Goal: Task Accomplishment & Management: Use online tool/utility

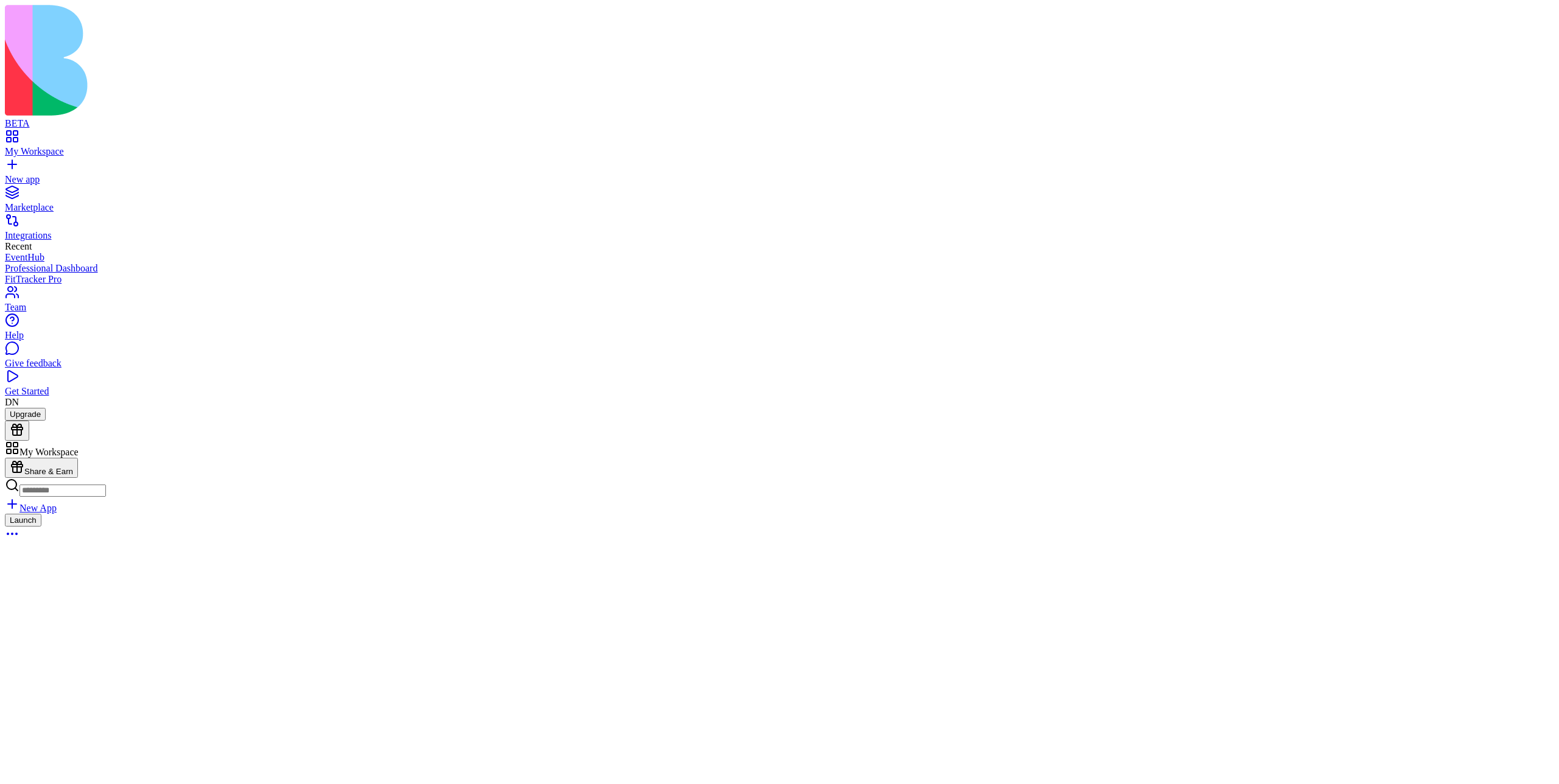
scroll to position [7823, 0]
click at [31, 174] on div "New app" at bounding box center [779, 179] width 1549 height 11
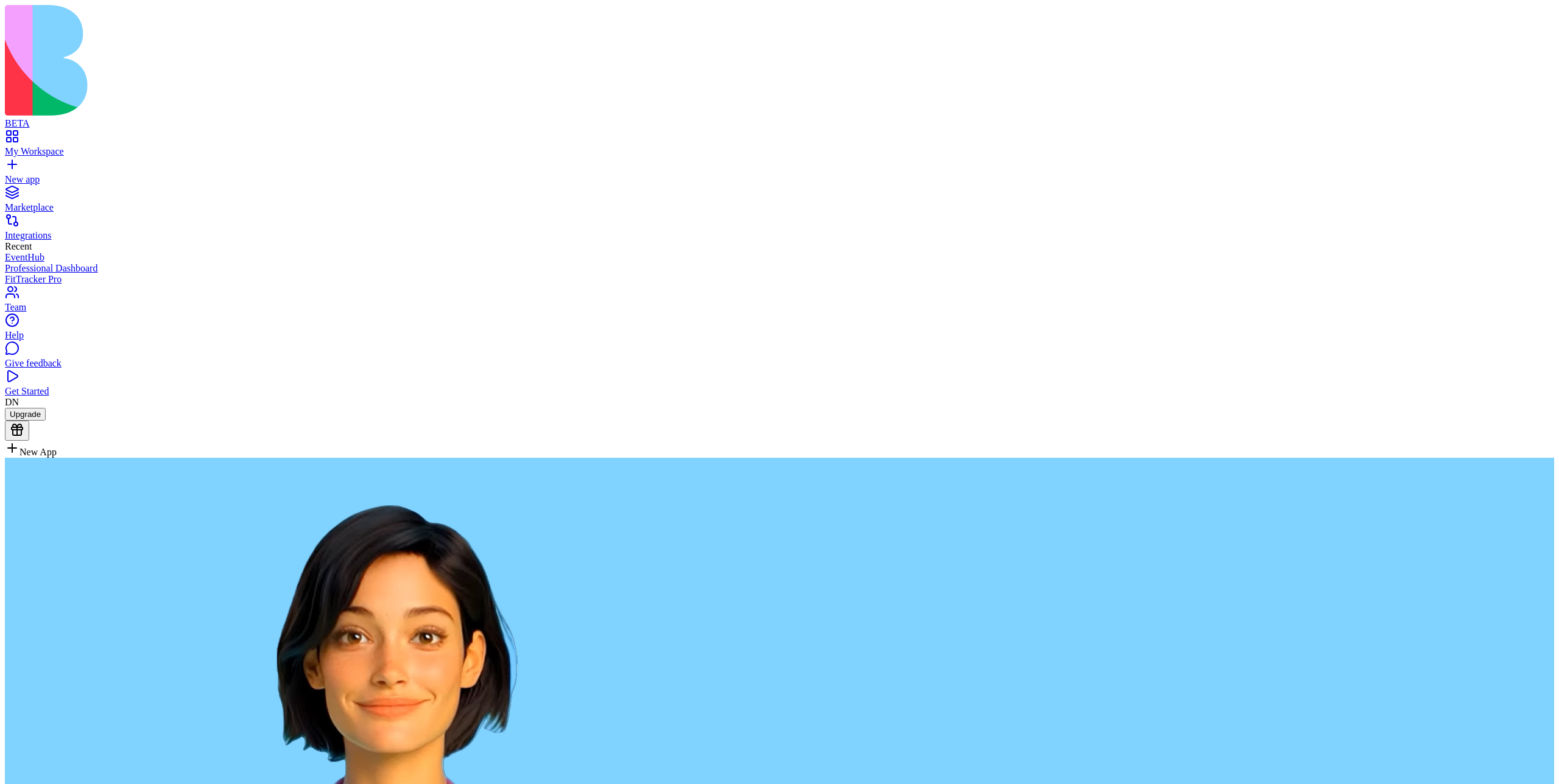
type textarea "**********"
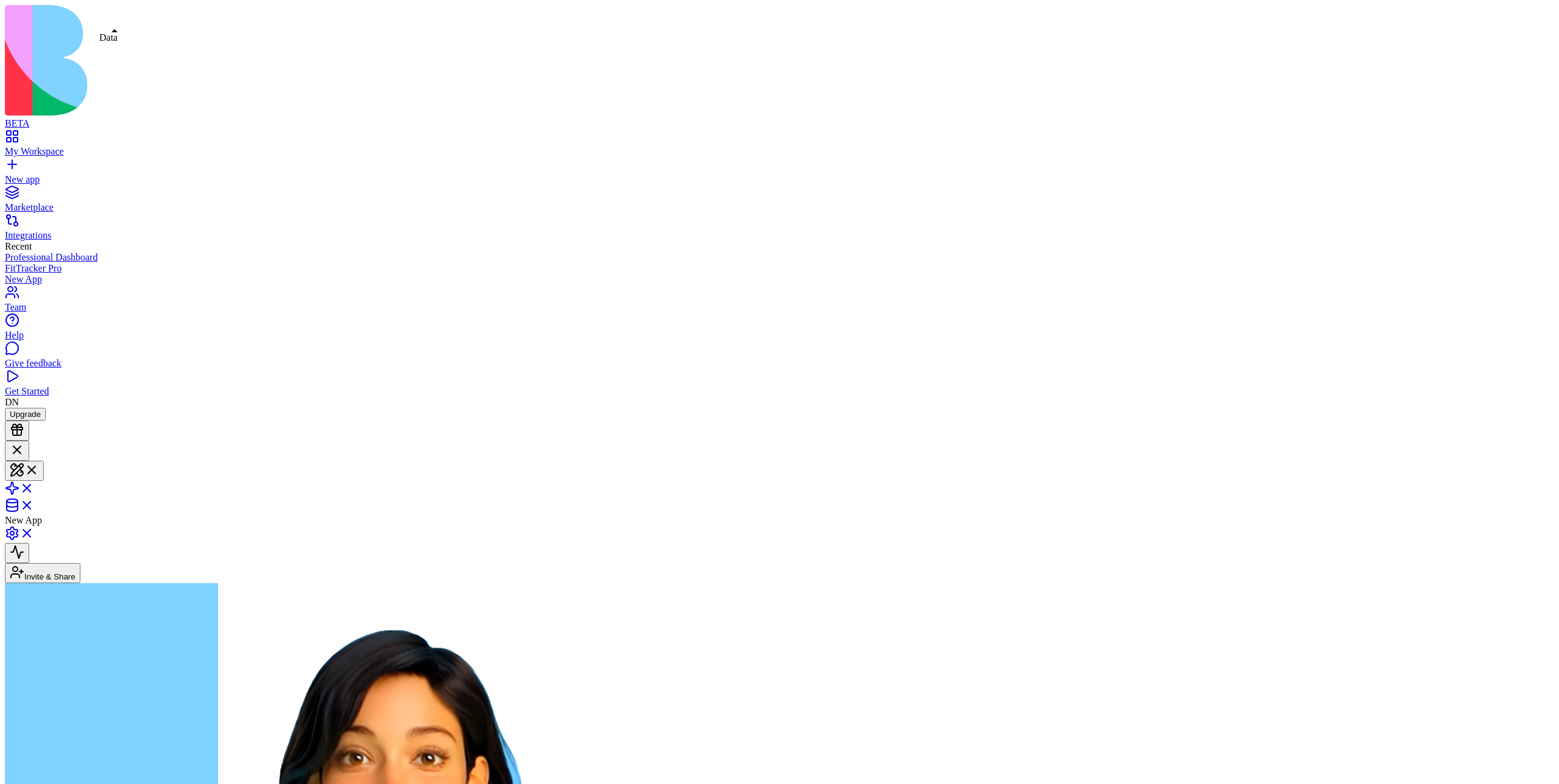
click at [34, 504] on span at bounding box center [34, 509] width 0 height 11
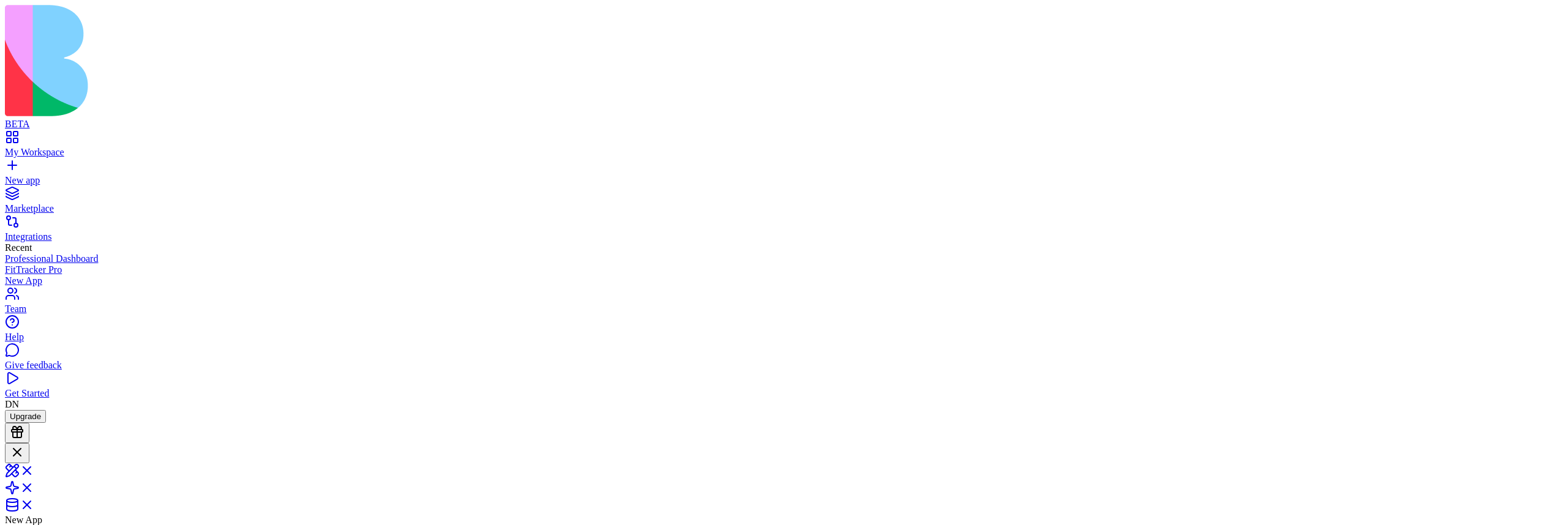
scroll to position [155, 0]
click at [35, 470] on span at bounding box center [35, 475] width 0 height 11
click at [35, 507] on link at bounding box center [19, 512] width 30 height 11
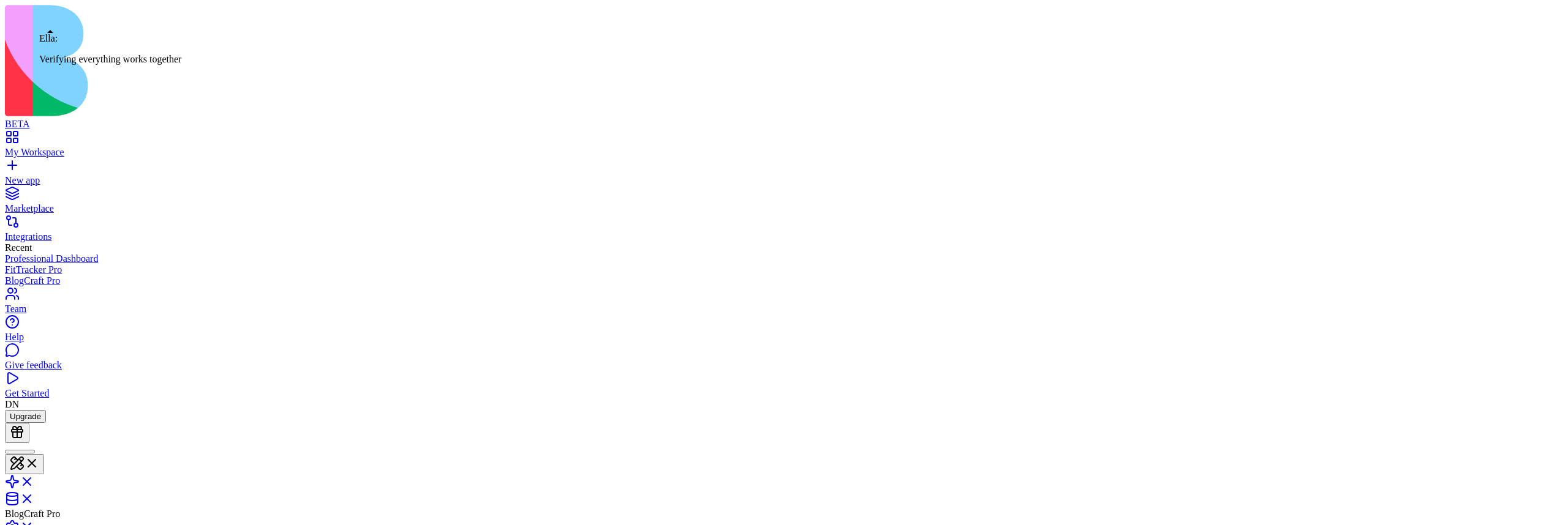
click at [30, 452] on div at bounding box center [20, 452] width 20 height 0
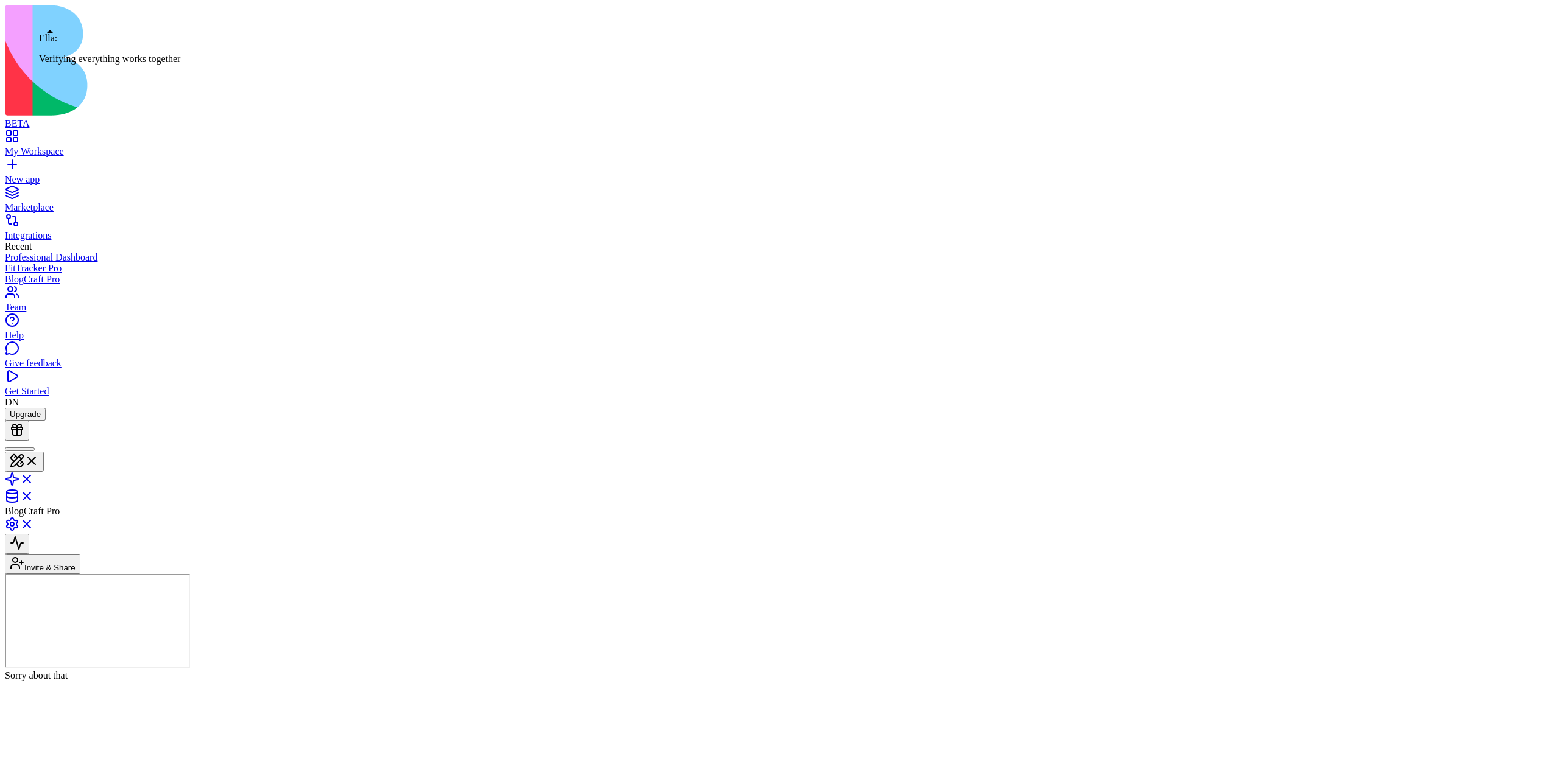
click at [30, 450] on div at bounding box center [20, 450] width 20 height 0
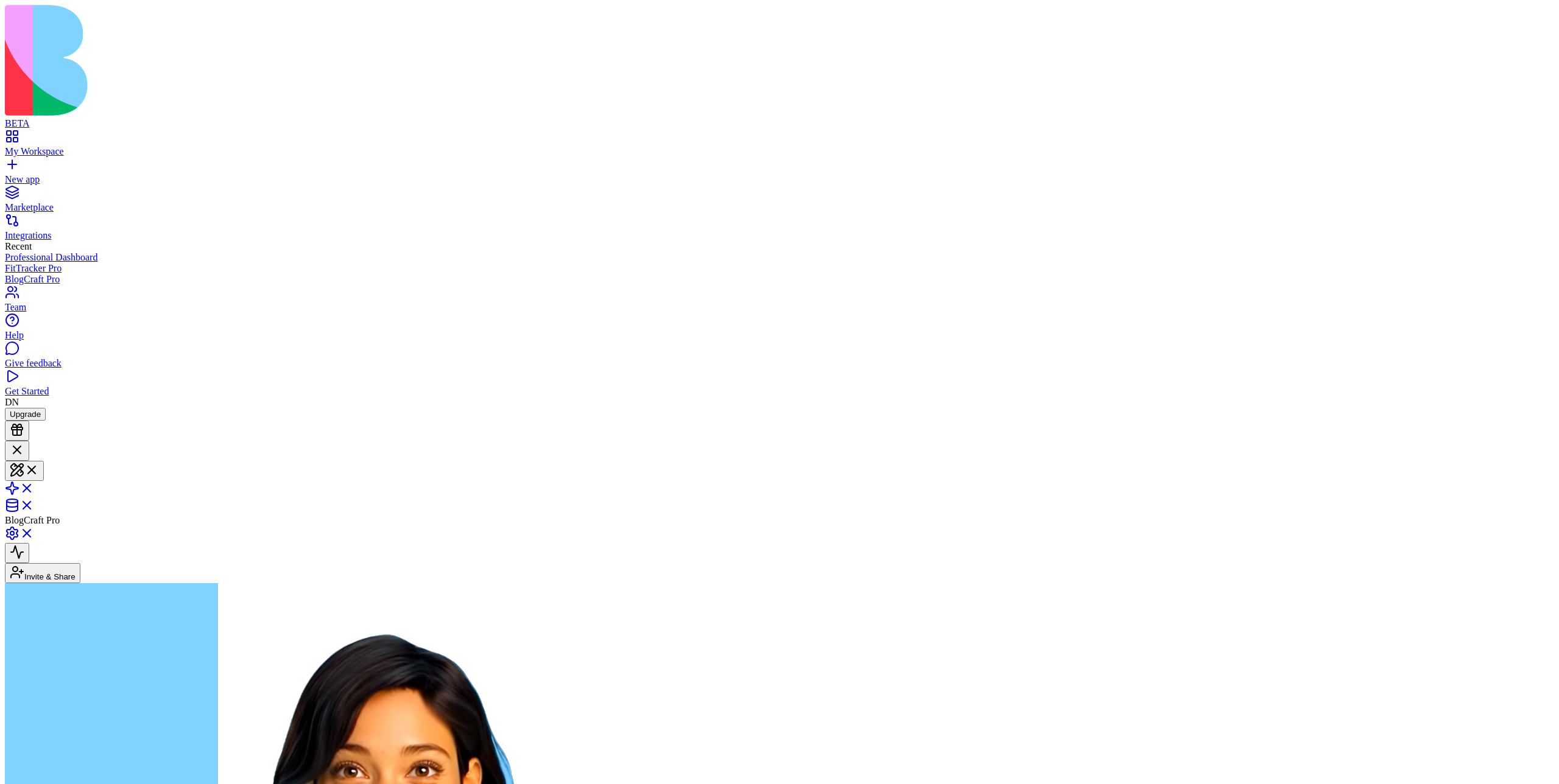
drag, startPoint x: 182, startPoint y: 250, endPoint x: 53, endPoint y: 236, distance: 129.8
copy span "createa an app that is for blog posts publication and managment"
click at [25, 163] on link "New app" at bounding box center [779, 174] width 1549 height 22
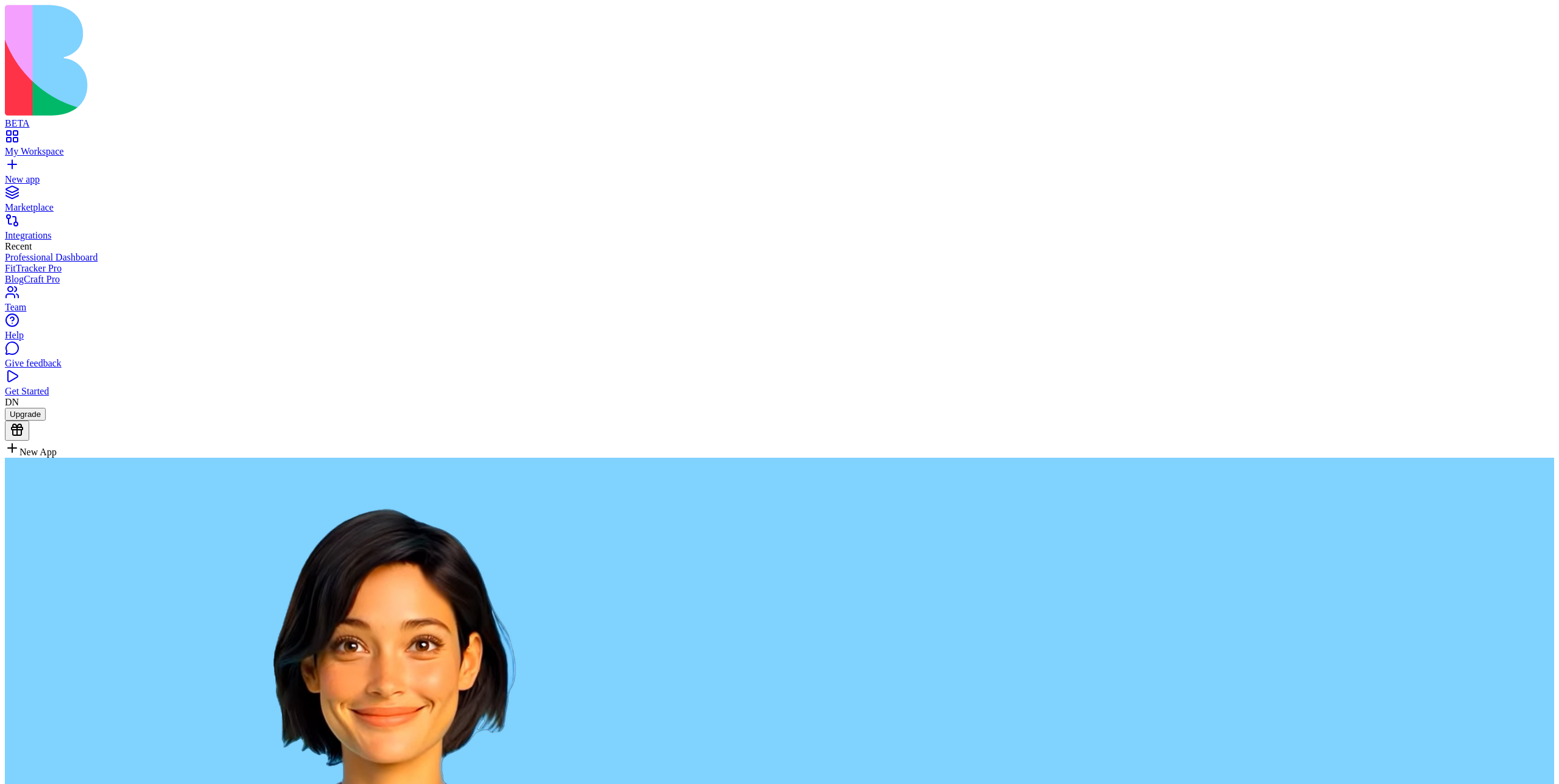
type textarea "**********"
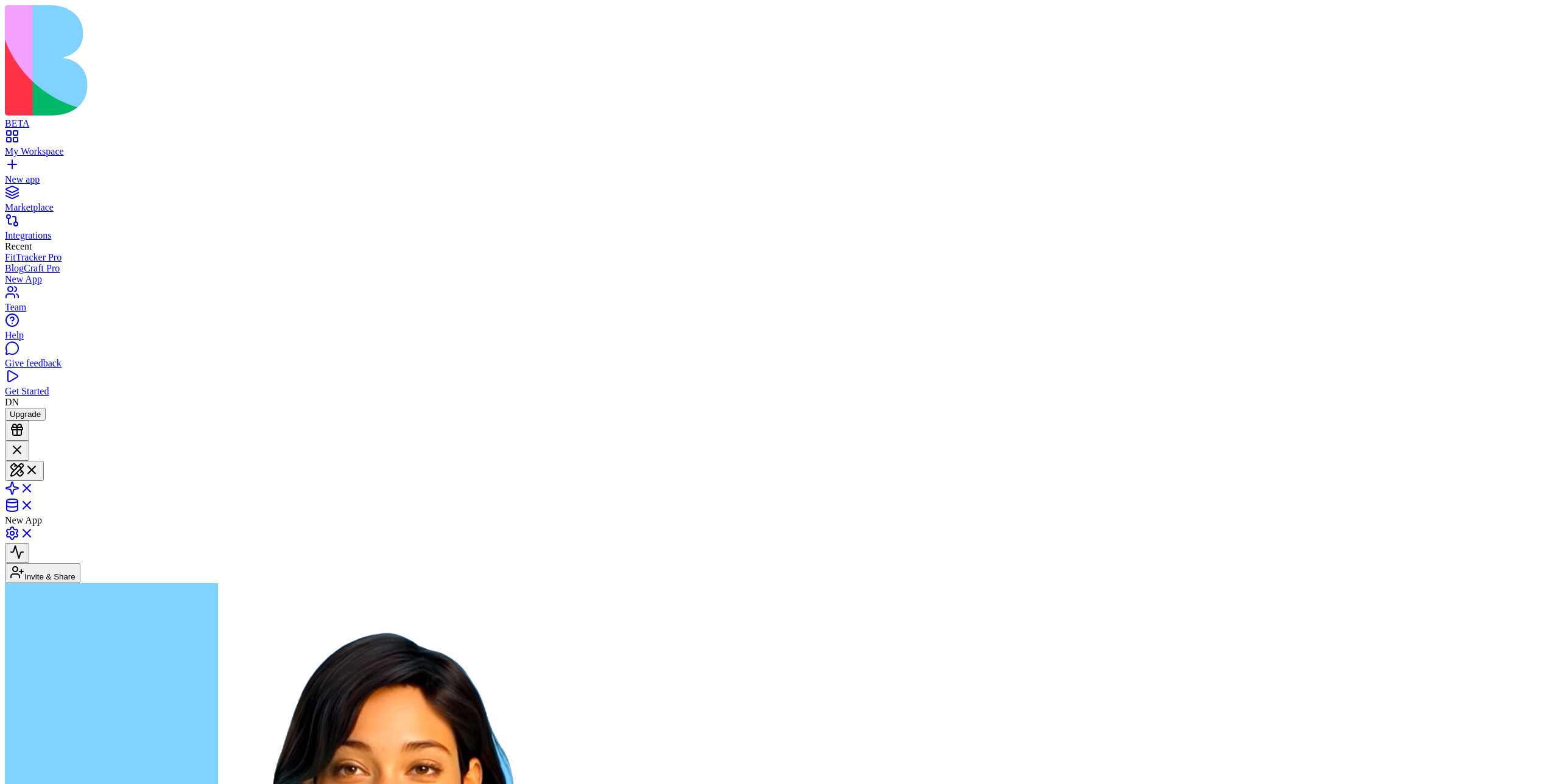
click at [34, 504] on link at bounding box center [19, 509] width 29 height 11
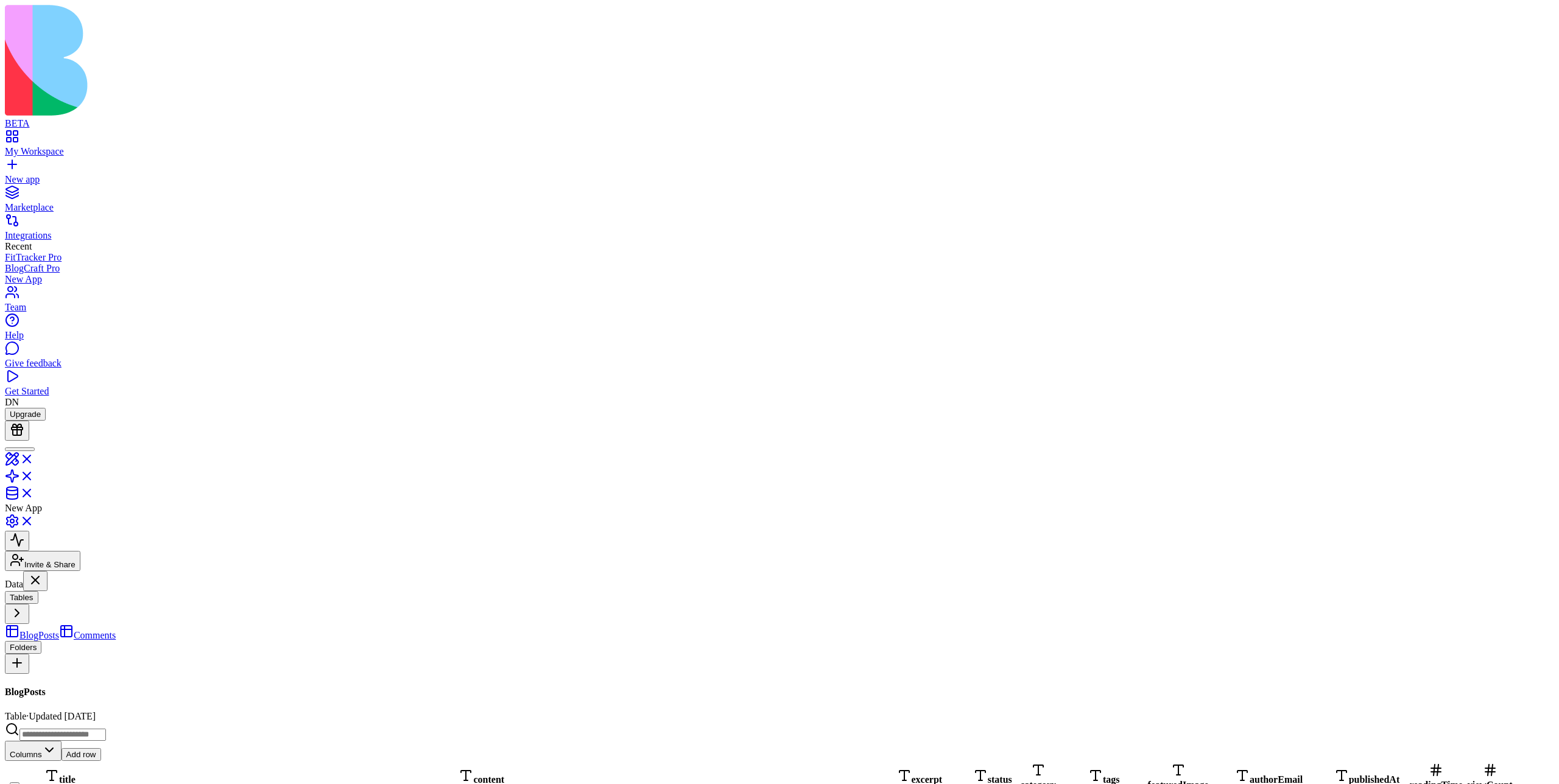
click at [30, 450] on div at bounding box center [20, 450] width 20 height 0
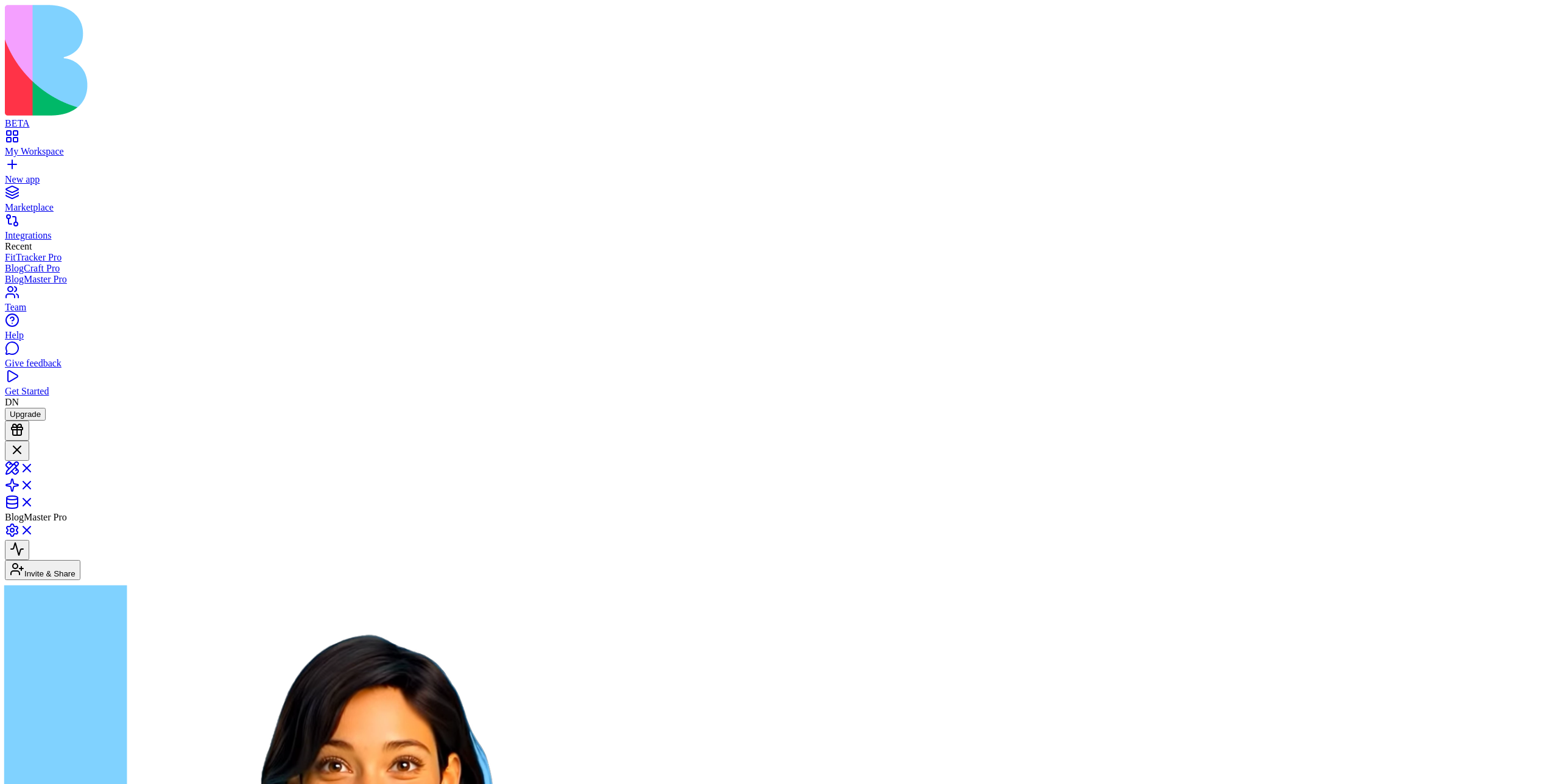
scroll to position [63, 0]
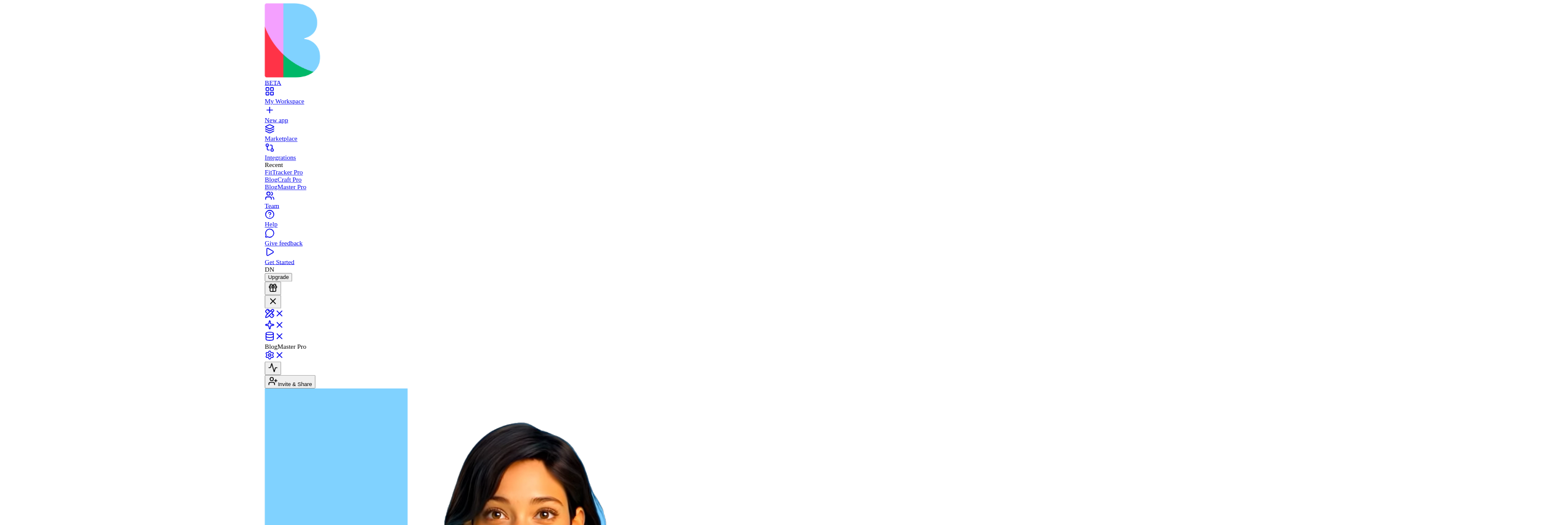
scroll to position [0, 0]
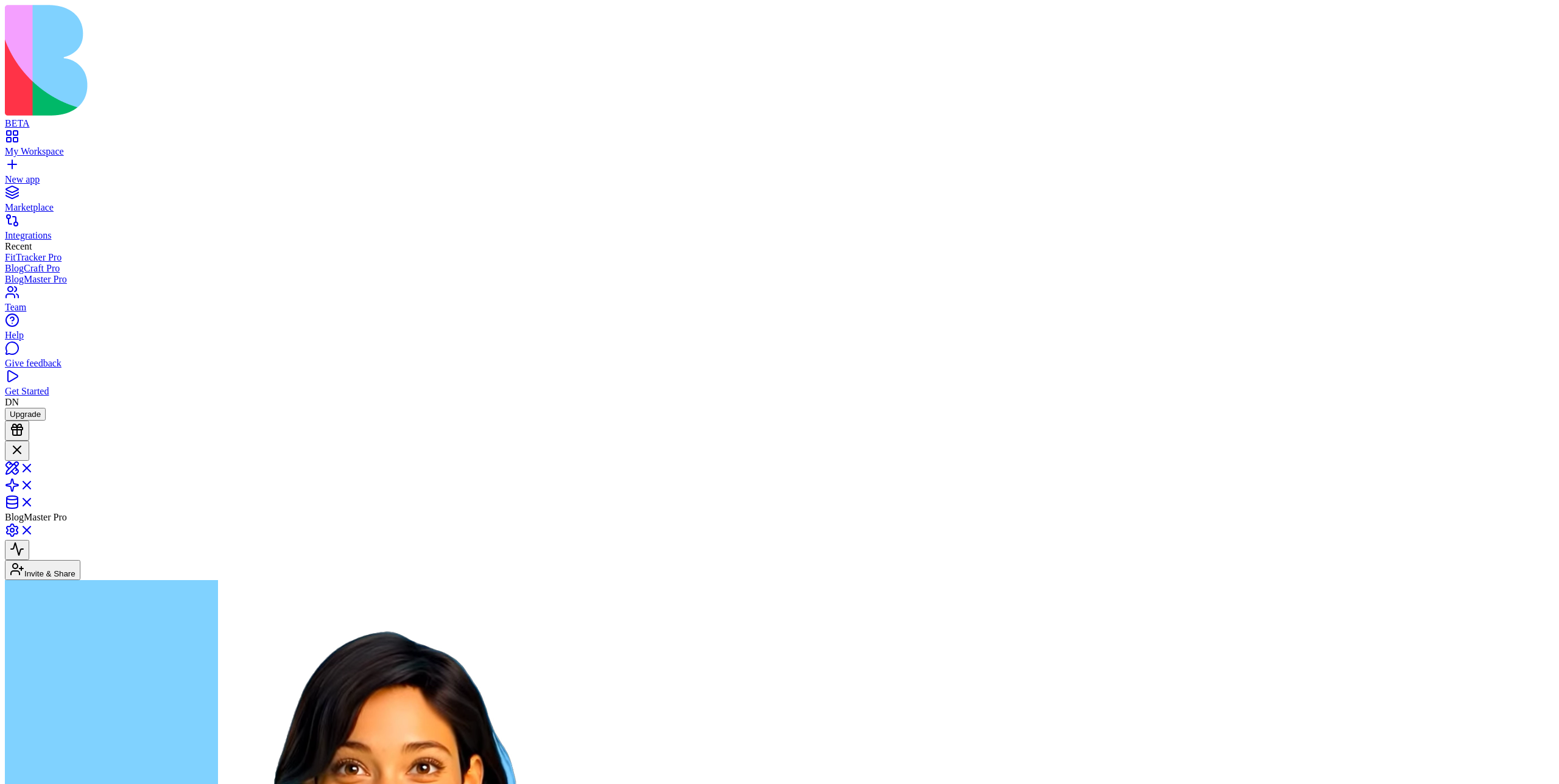
type button "on"
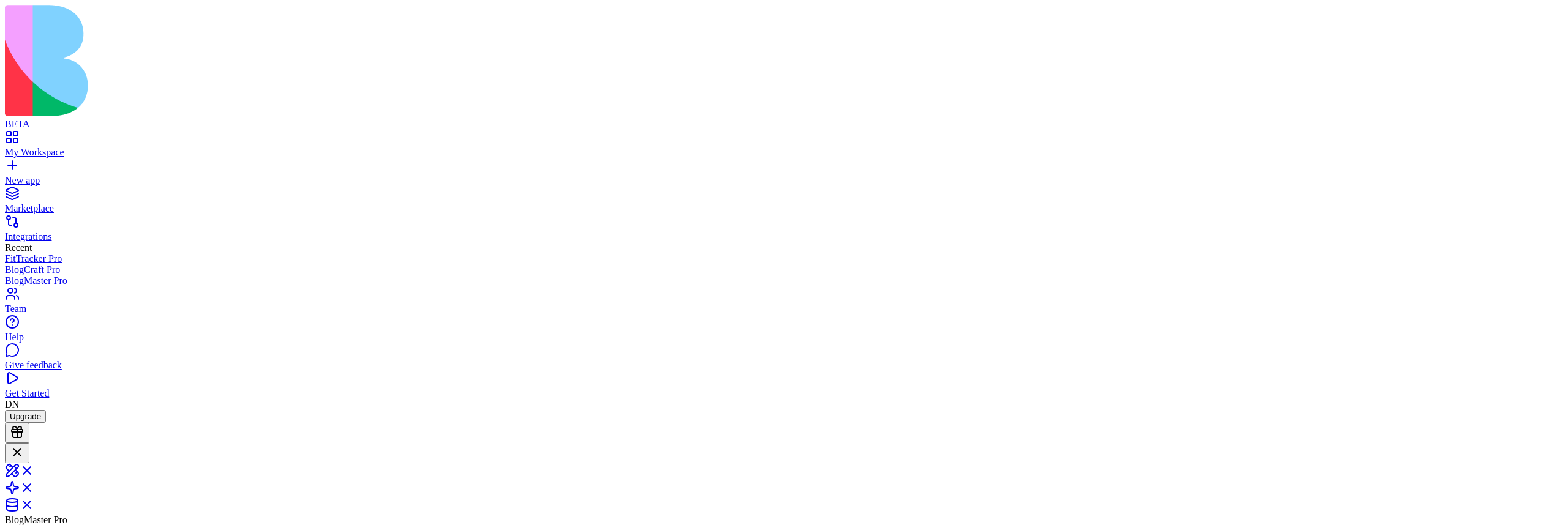
scroll to position [348, 0]
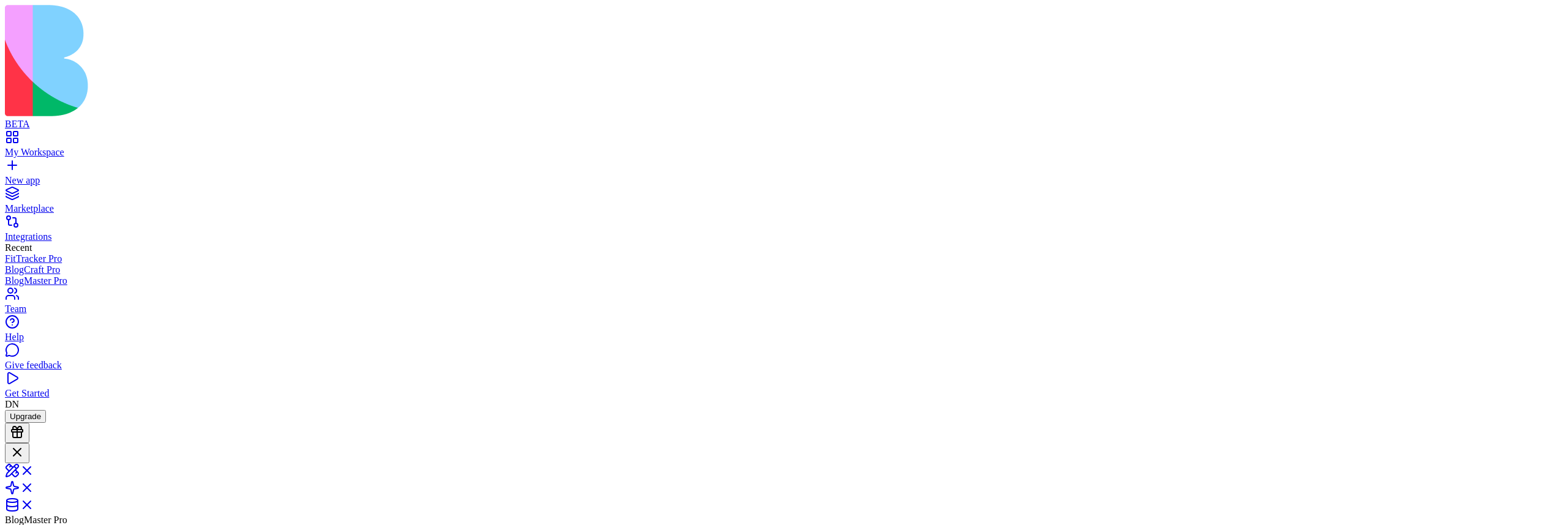
scroll to position [578, 0]
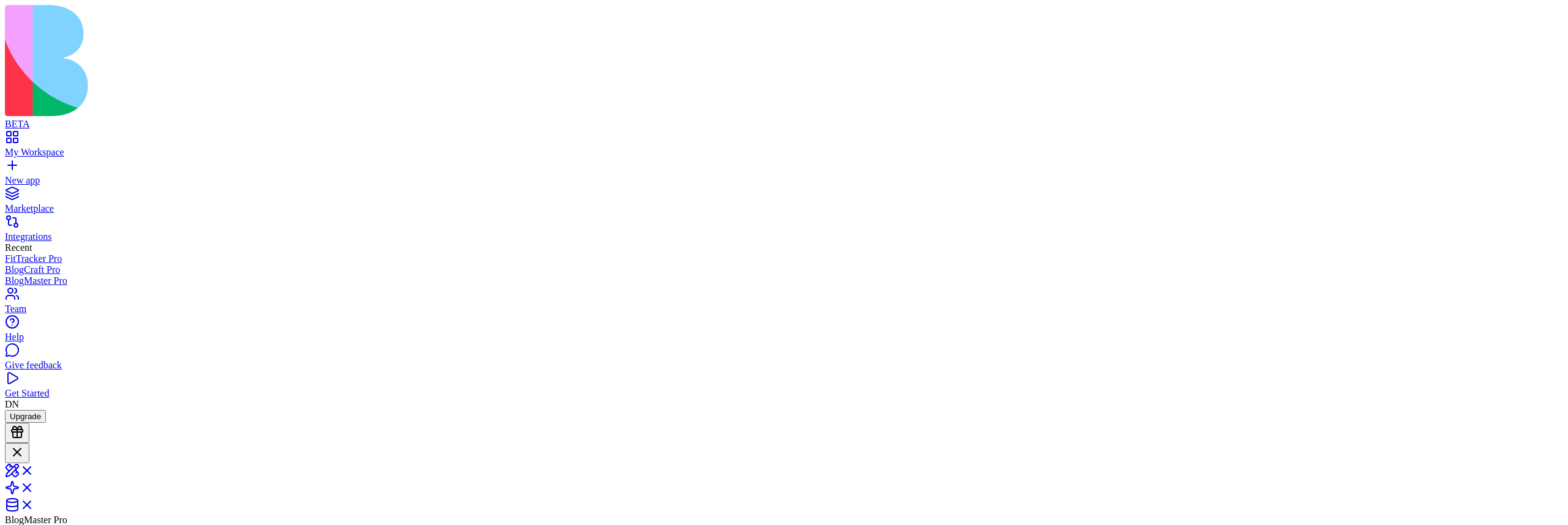
scroll to position [0, 0]
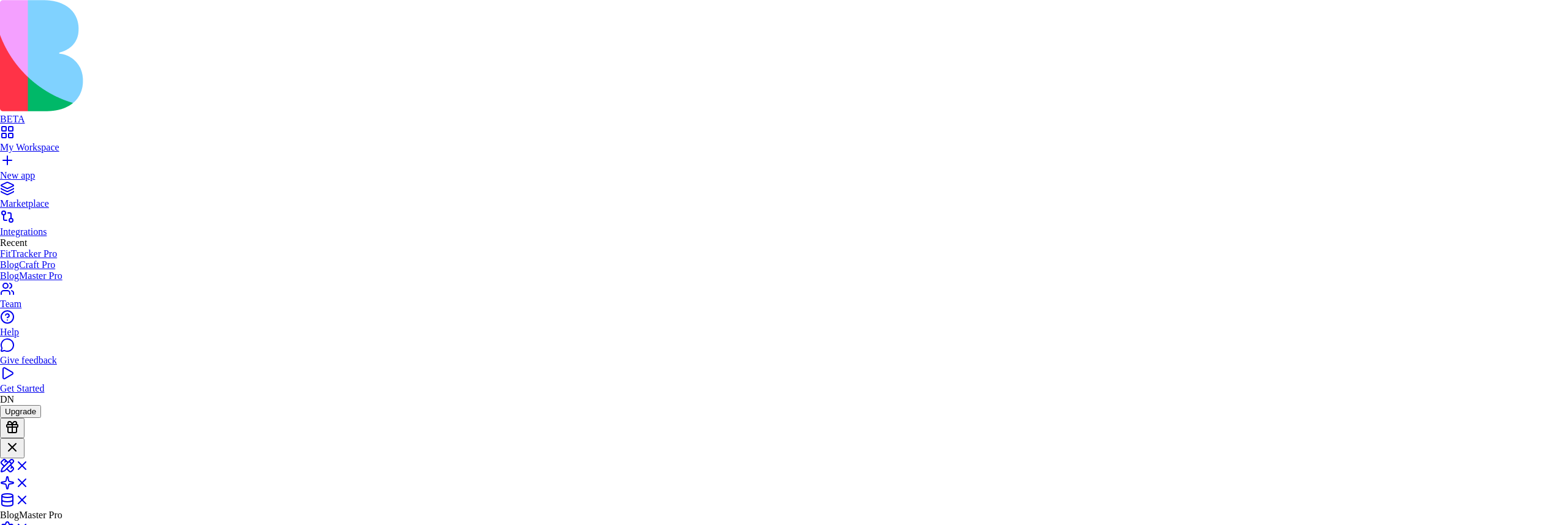
type input "******"
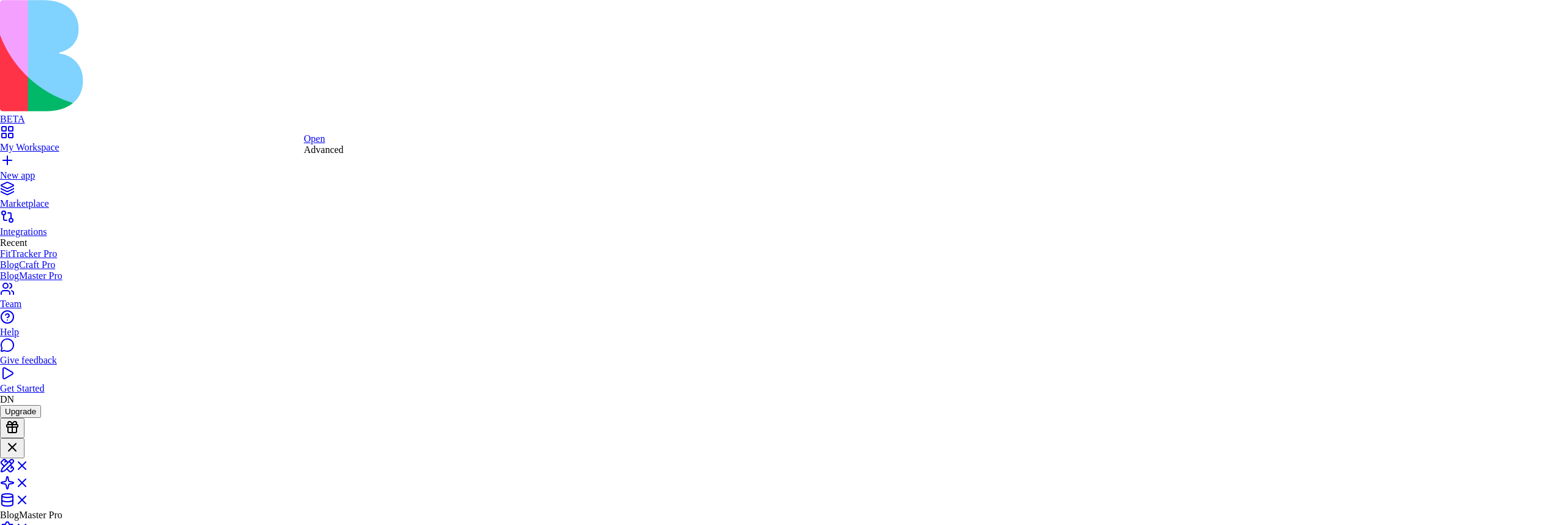
click at [146, 116] on link "Open" at bounding box center [135, 111] width 21 height 11
click at [113, 141] on link "Open" at bounding box center [107, 138] width 21 height 11
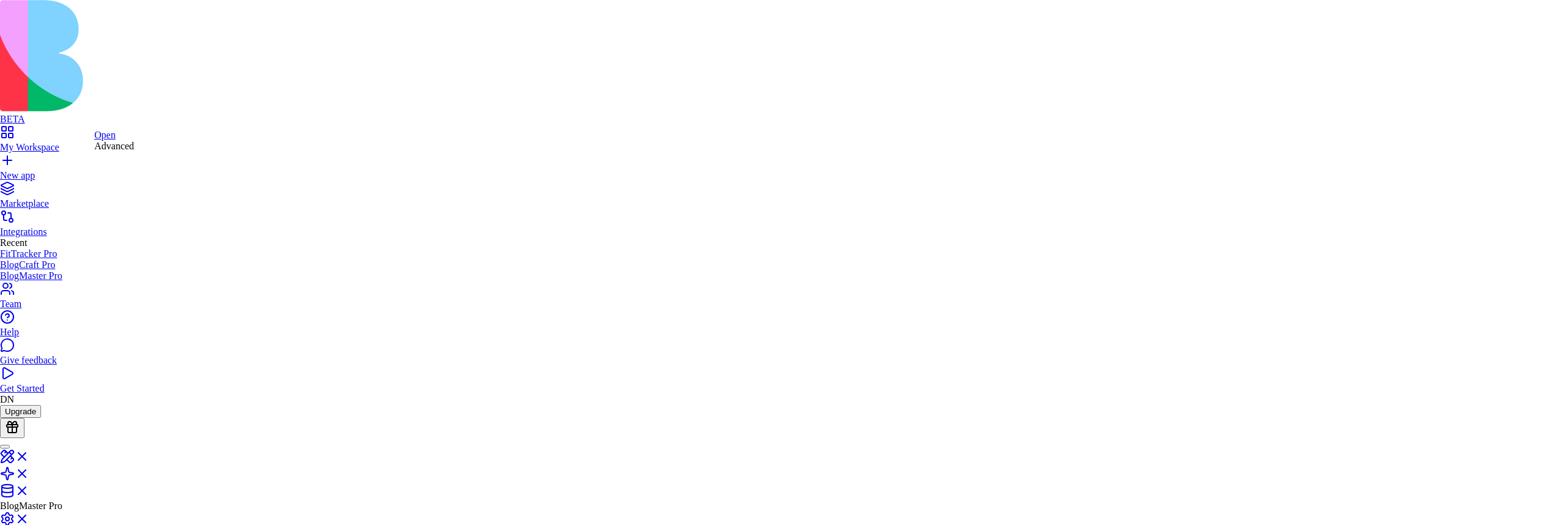
click at [125, 152] on div "Advanced" at bounding box center [114, 146] width 40 height 11
click at [114, 112] on link "Open" at bounding box center [104, 109] width 21 height 11
click at [122, 133] on link "Settings" at bounding box center [106, 128] width 32 height 11
click at [111, 122] on link "Open" at bounding box center [101, 116] width 21 height 11
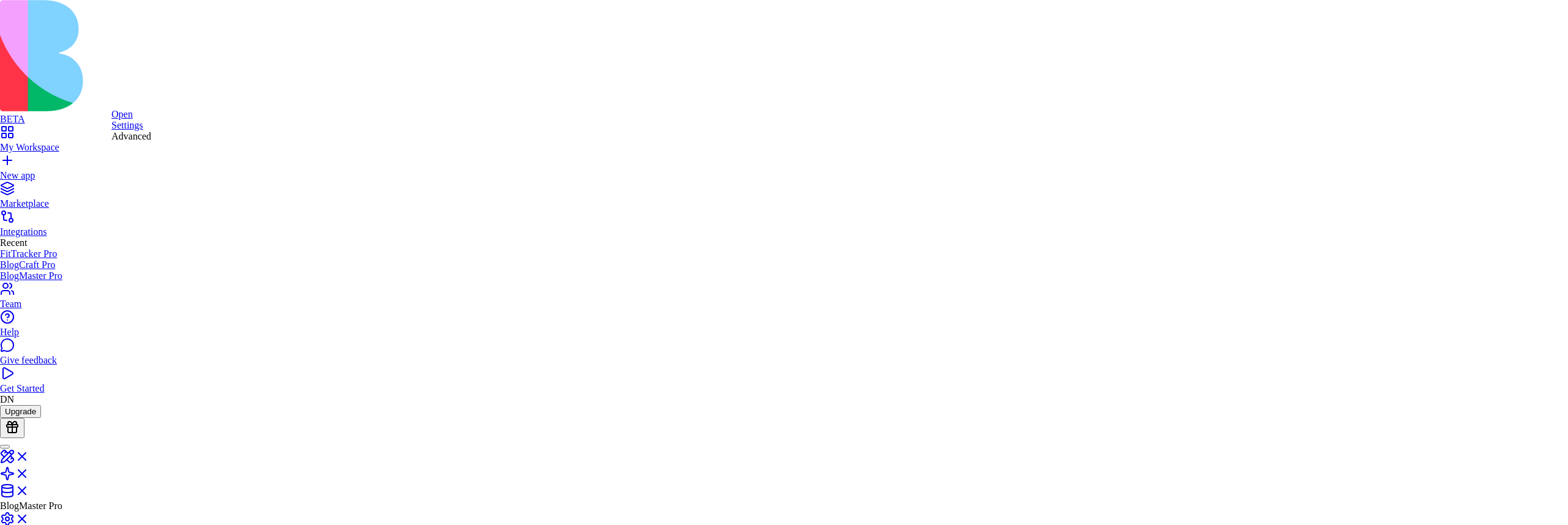
click at [138, 130] on link "Settings" at bounding box center [127, 125] width 32 height 11
click at [140, 130] on link "Settings" at bounding box center [127, 125] width 32 height 11
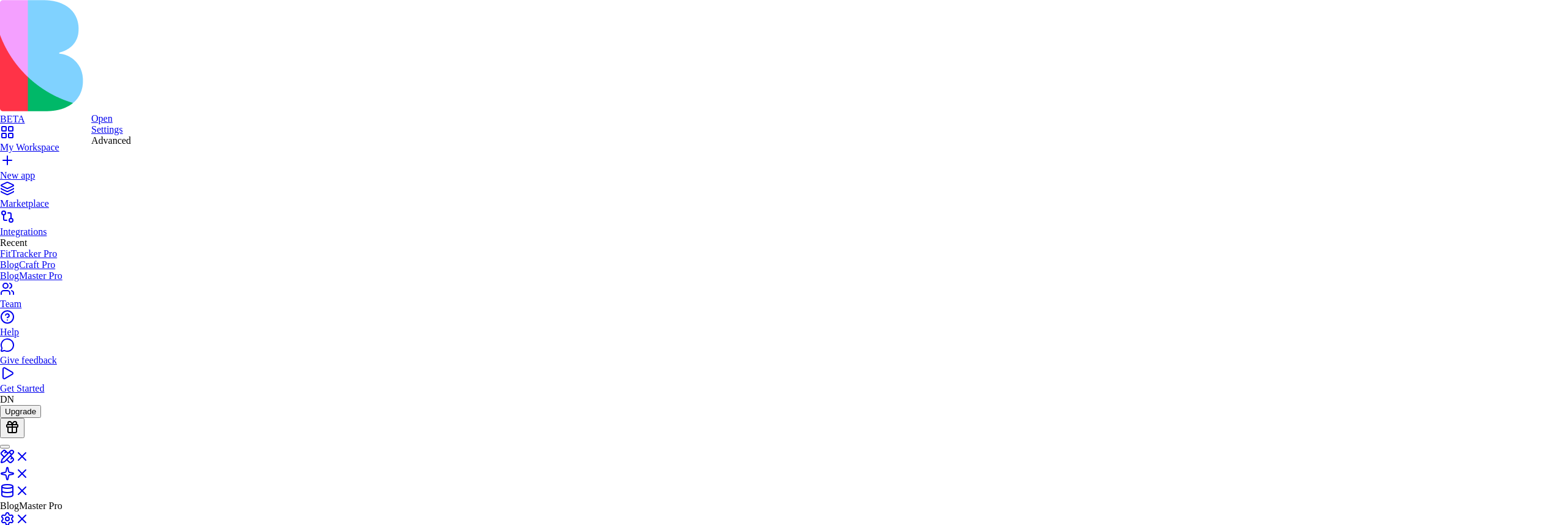
click at [120, 135] on link "Settings" at bounding box center [107, 130] width 32 height 11
click at [113, 124] on link "Open" at bounding box center [102, 118] width 21 height 11
click at [111, 198] on link "Open" at bounding box center [101, 195] width 21 height 11
click at [122, 221] on div "Advanced" at bounding box center [101, 216] width 40 height 11
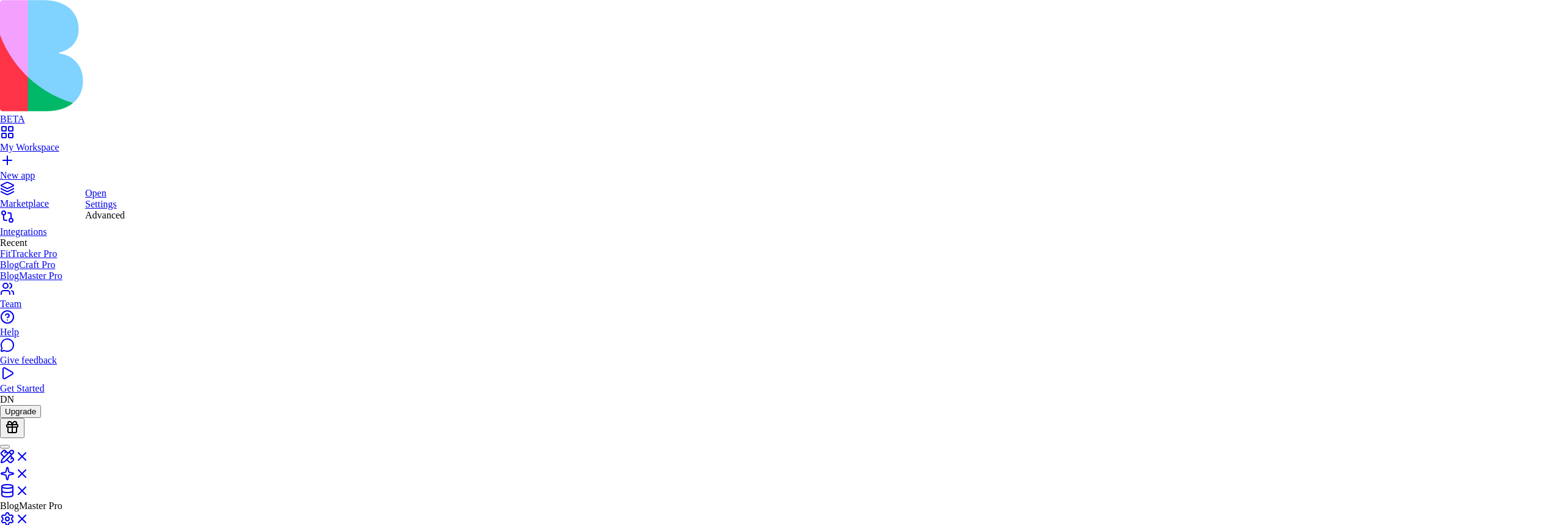
click at [101, 199] on link "Open" at bounding box center [92, 194] width 21 height 11
click at [111, 209] on link "Settings" at bounding box center [96, 203] width 32 height 11
click at [109, 221] on div "Advanced" at bounding box center [99, 215] width 40 height 11
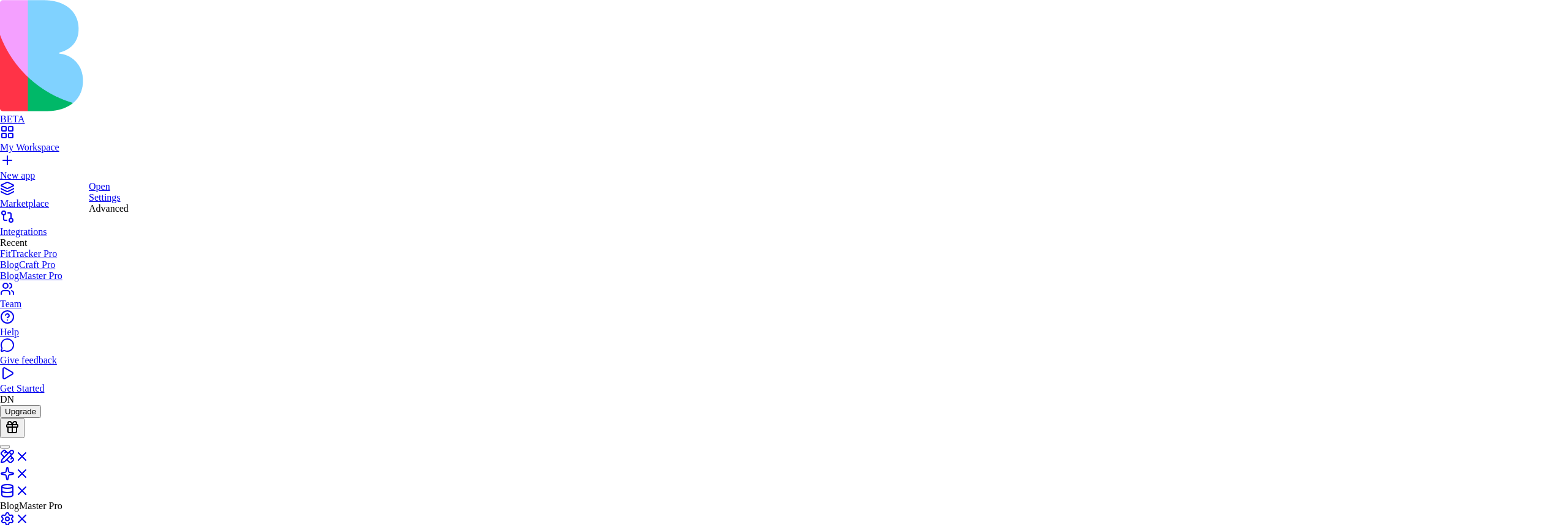
click at [108, 202] on link "Settings" at bounding box center [104, 197] width 32 height 11
